Goal: Information Seeking & Learning: Learn about a topic

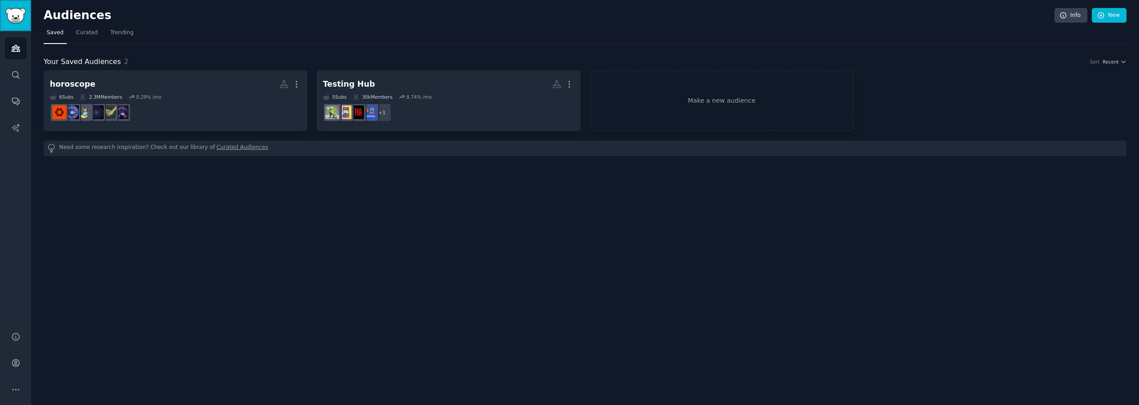
click at [14, 20] on img "Sidebar" at bounding box center [15, 16] width 20 height 16
click at [78, 32] on span "Curated" at bounding box center [87, 33] width 22 height 8
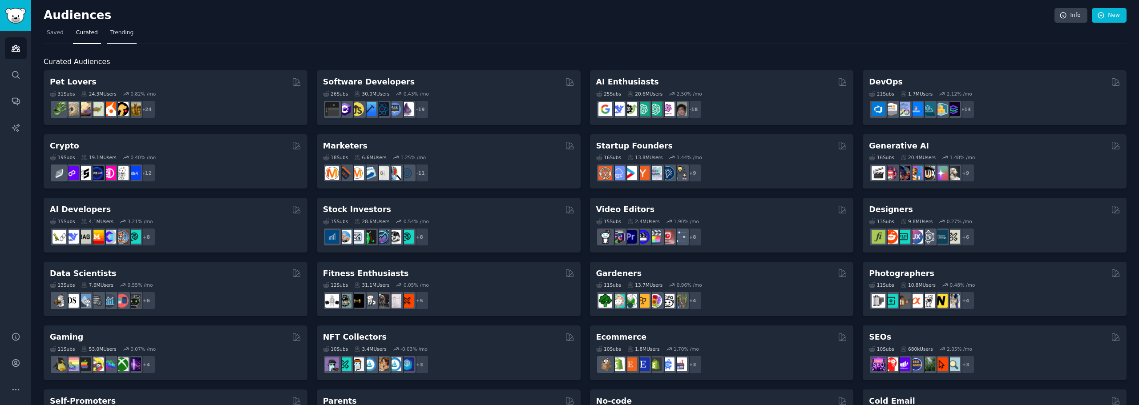
click at [114, 27] on link "Trending" at bounding box center [121, 35] width 29 height 18
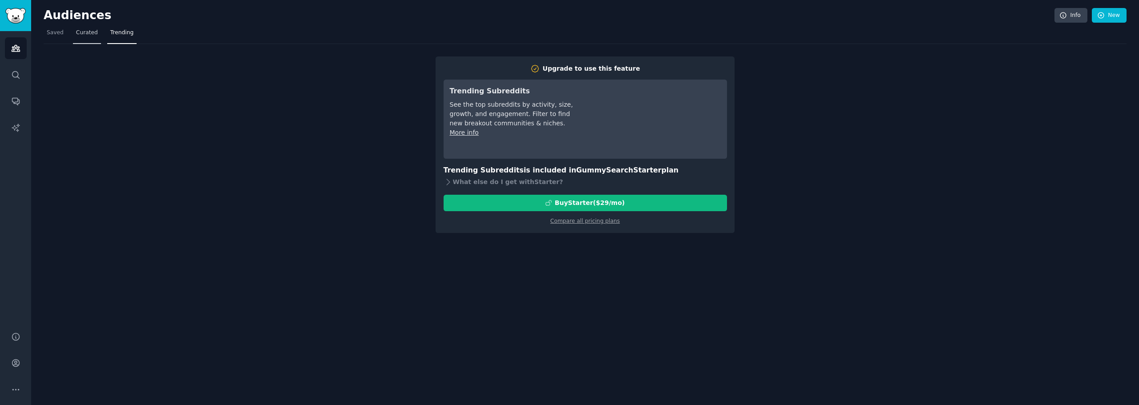
click at [87, 32] on span "Curated" at bounding box center [87, 33] width 22 height 8
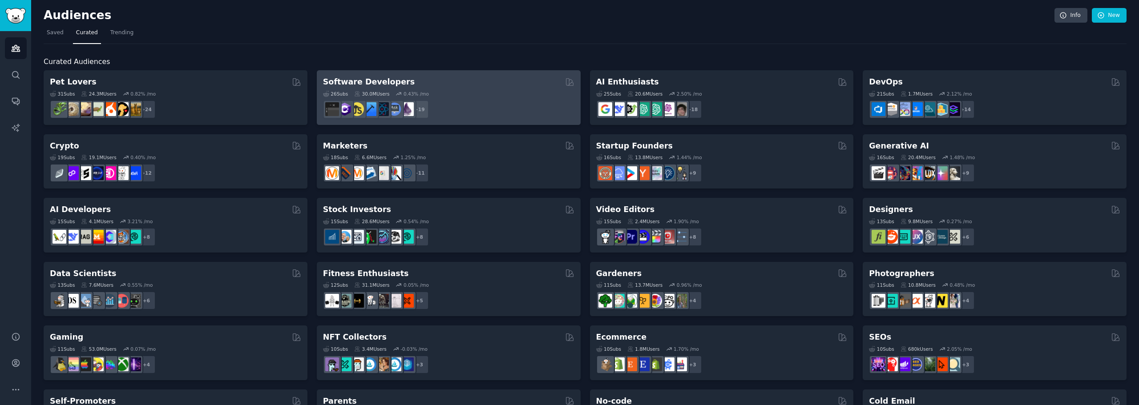
scroll to position [307, 0]
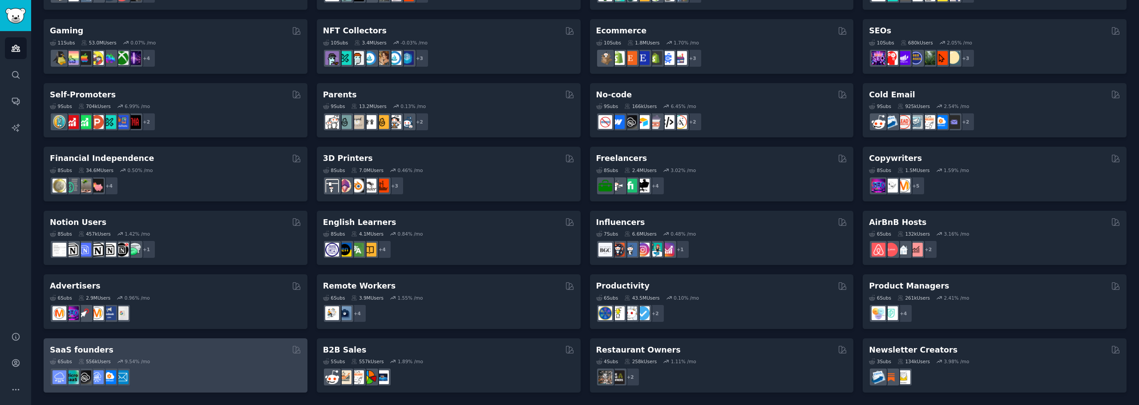
click at [91, 350] on h2 "SaaS founders" at bounding box center [82, 350] width 64 height 11
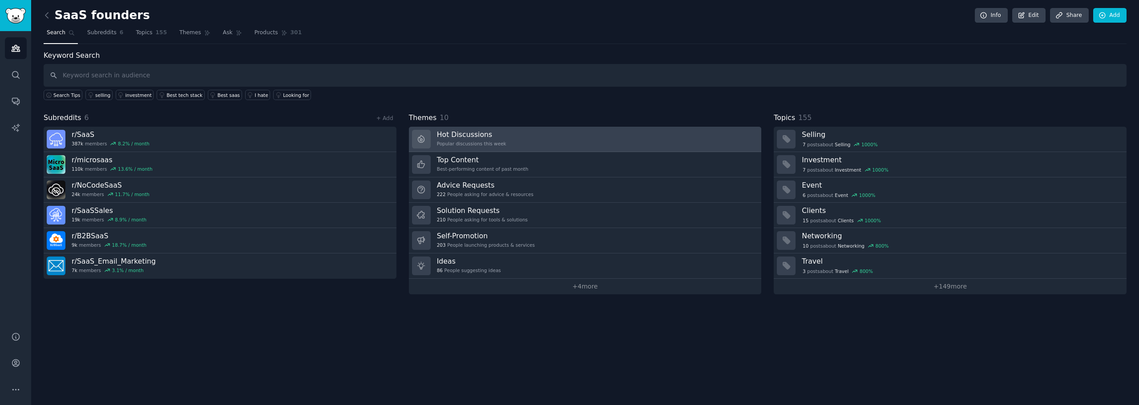
click at [617, 148] on link "Hot Discussions Popular discussions this week" at bounding box center [585, 139] width 353 height 25
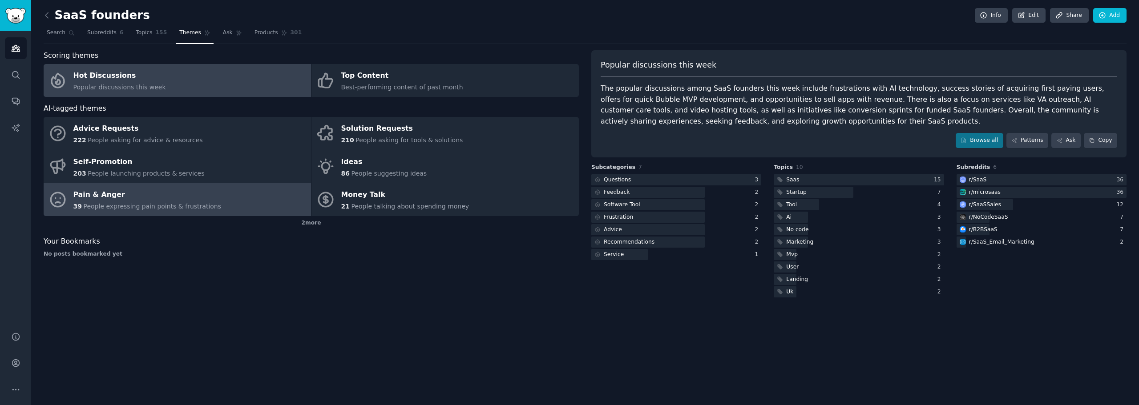
click at [182, 194] on div "Pain & Anger" at bounding box center [147, 195] width 148 height 14
